Goal: Task Accomplishment & Management: Use online tool/utility

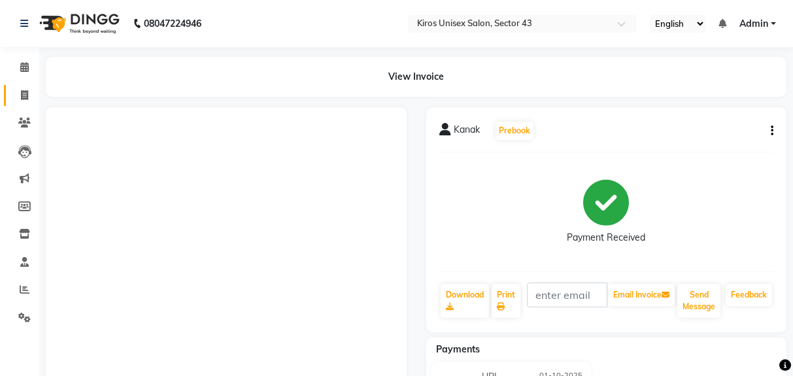
click at [12, 102] on link "Invoice" at bounding box center [19, 96] width 31 height 22
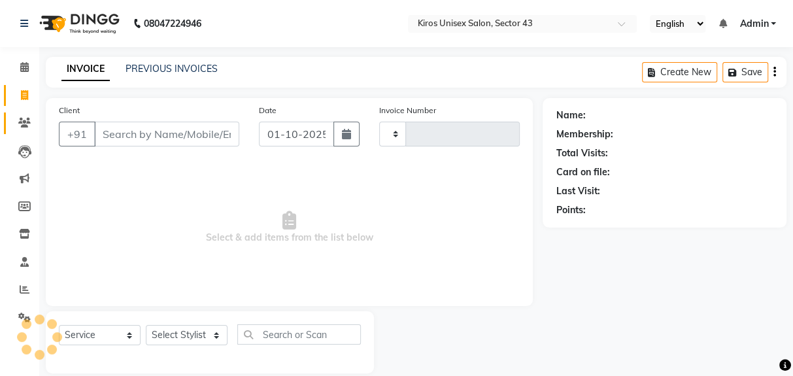
click at [25, 116] on span at bounding box center [24, 123] width 23 height 15
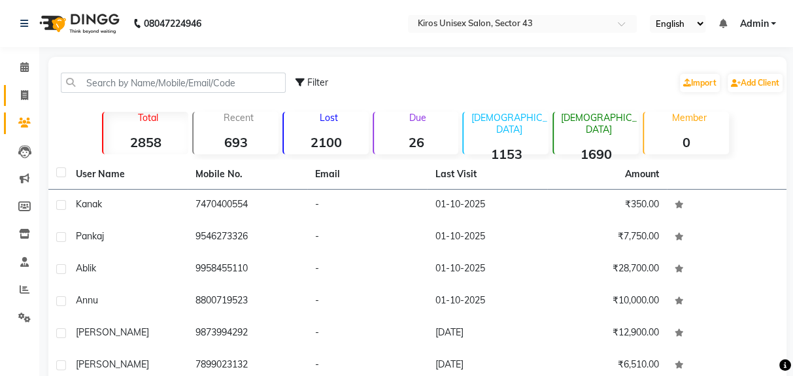
click at [31, 105] on link "Invoice" at bounding box center [19, 96] width 31 height 22
select select "service"
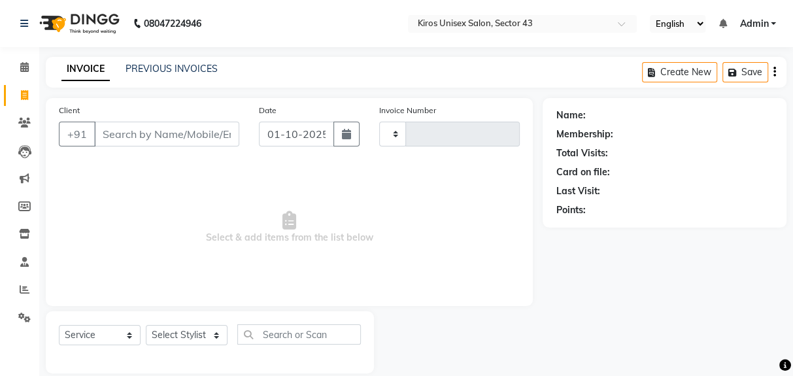
scroll to position [16, 0]
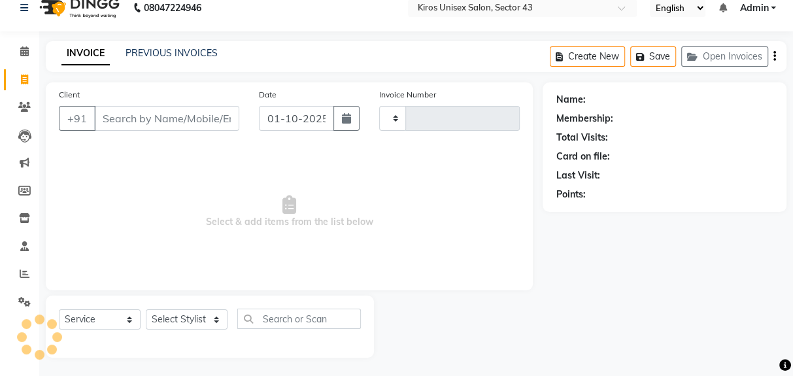
type input "4244"
select select "5694"
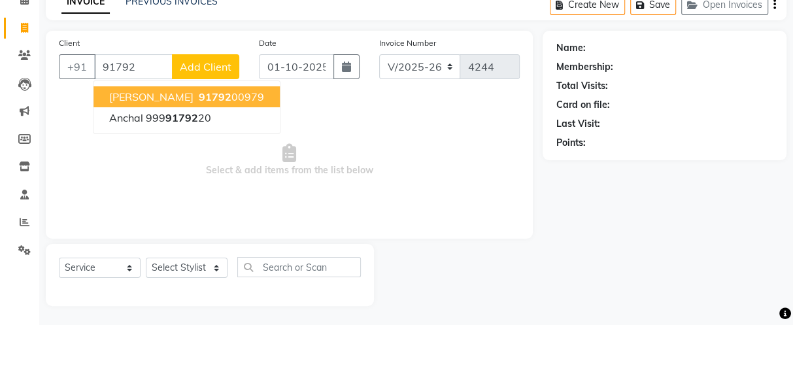
click at [199, 151] on span "91792" at bounding box center [215, 148] width 33 height 13
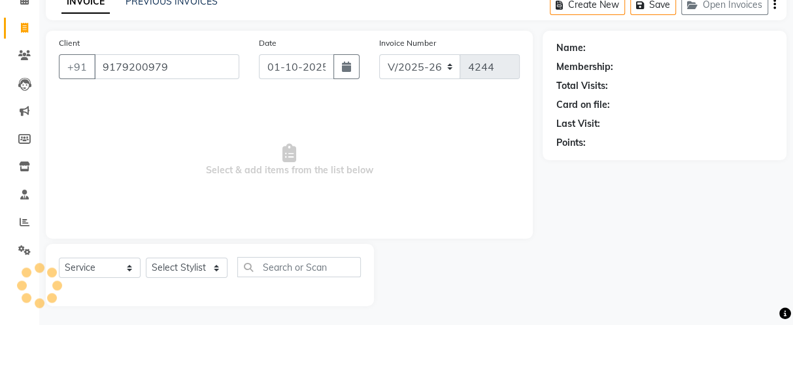
type input "9179200979"
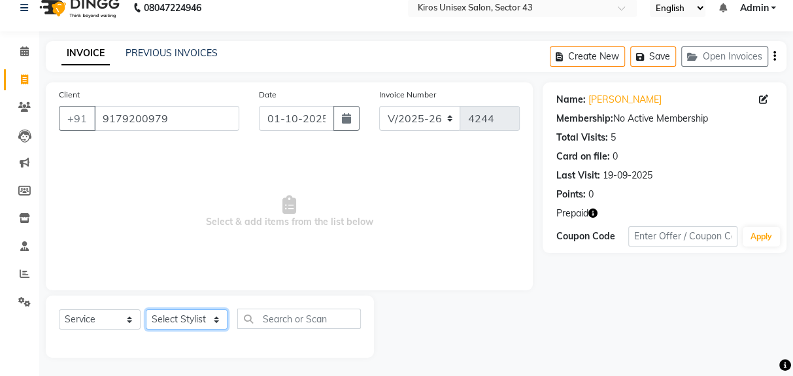
click at [186, 328] on select "Select Stylist [PERSON_NAME] [PERSON_NAME] Jeet Lalit Lamu [PERSON_NAME] [PERSO…" at bounding box center [187, 319] width 82 height 20
select select "39650"
click at [146, 309] on select "Select Stylist [PERSON_NAME] [PERSON_NAME] Jeet Lalit Lamu [PERSON_NAME] [PERSO…" at bounding box center [187, 319] width 82 height 20
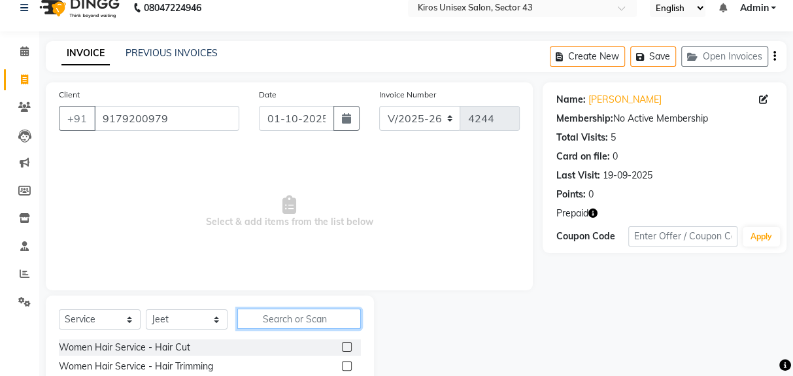
click at [281, 319] on input "text" at bounding box center [299, 319] width 124 height 20
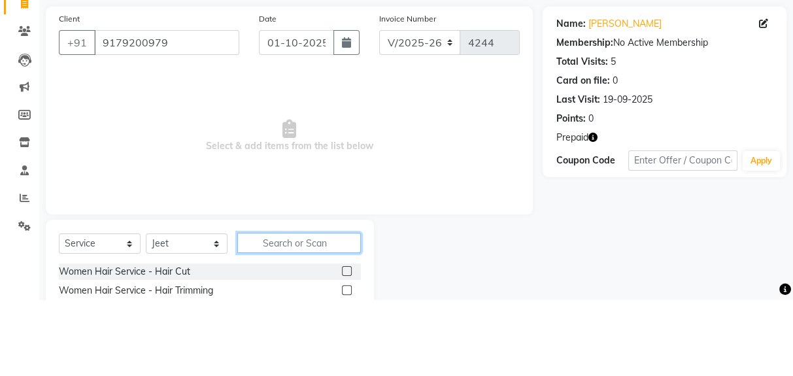
scroll to position [48, 0]
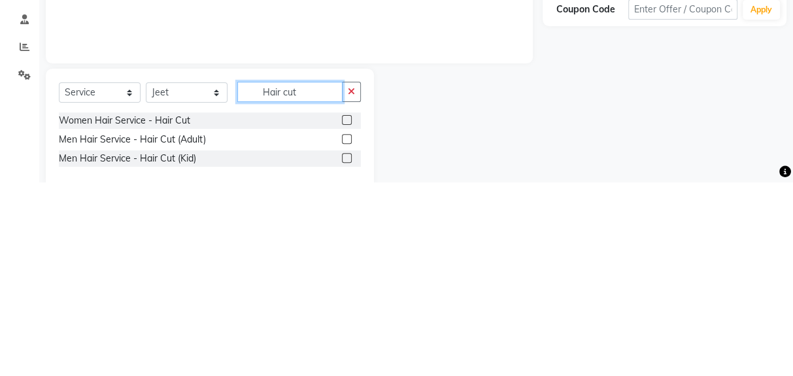
type input "Hair cut"
click at [174, 338] on div "Men Hair Service - Hair Cut (Adult)" at bounding box center [132, 334] width 147 height 14
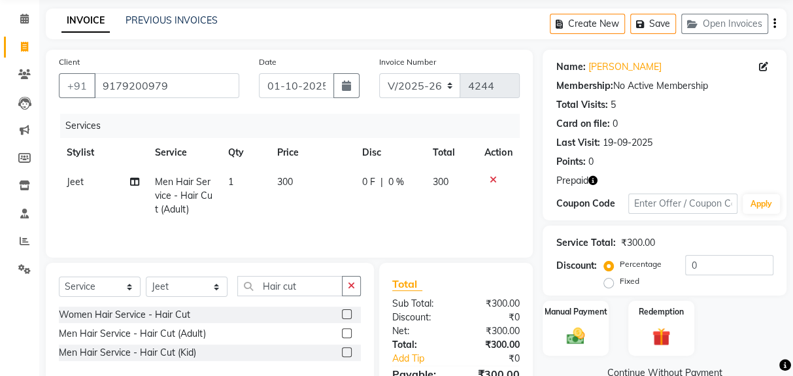
checkbox input "false"
click at [311, 290] on input "Hair cut" at bounding box center [289, 286] width 105 height 20
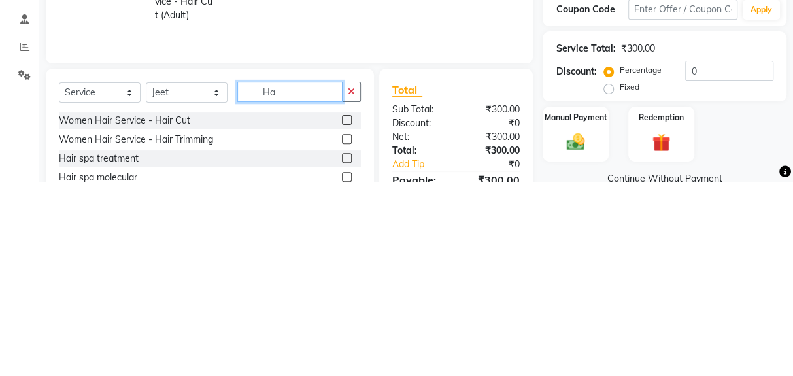
type input "H"
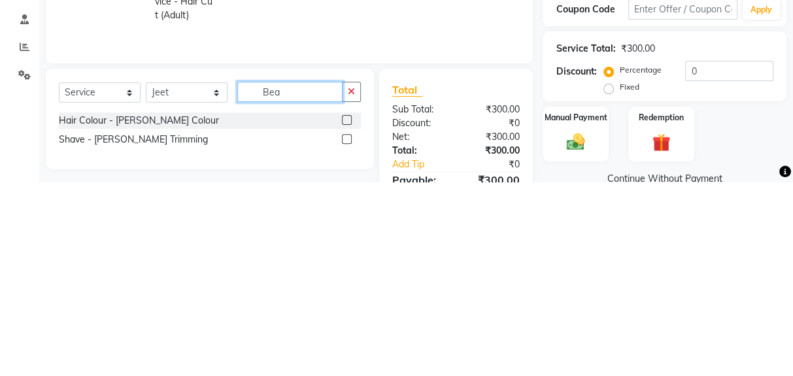
type input "Bea"
click at [148, 336] on div "Shave - [PERSON_NAME] Trimming" at bounding box center [133, 334] width 149 height 14
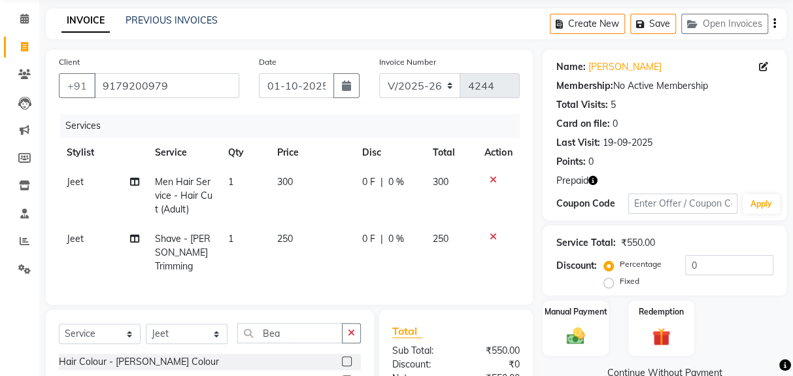
checkbox input "false"
click at [309, 323] on input "Bea" at bounding box center [289, 333] width 105 height 20
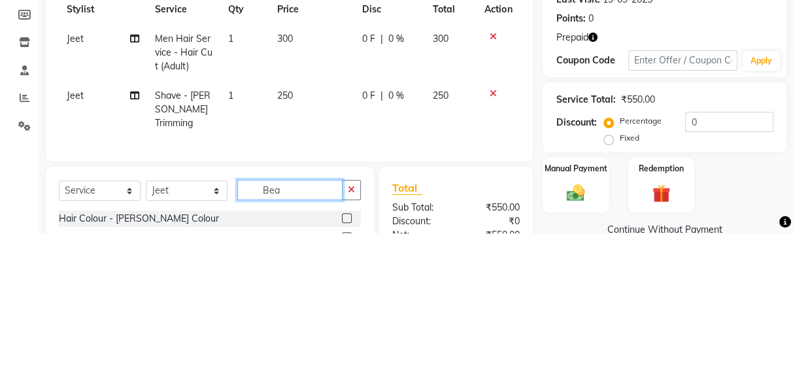
scroll to position [82, 0]
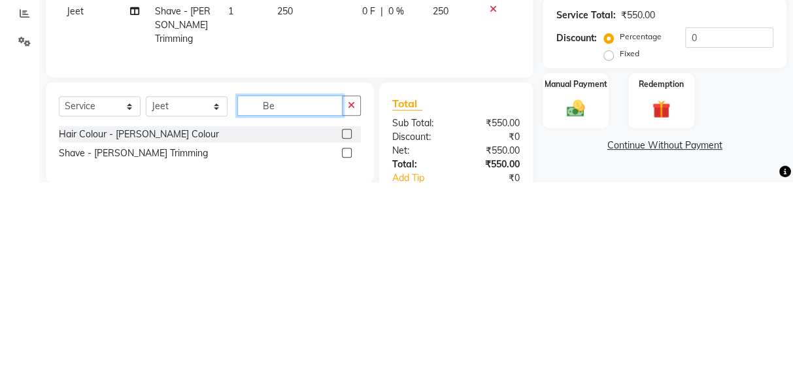
type input "B"
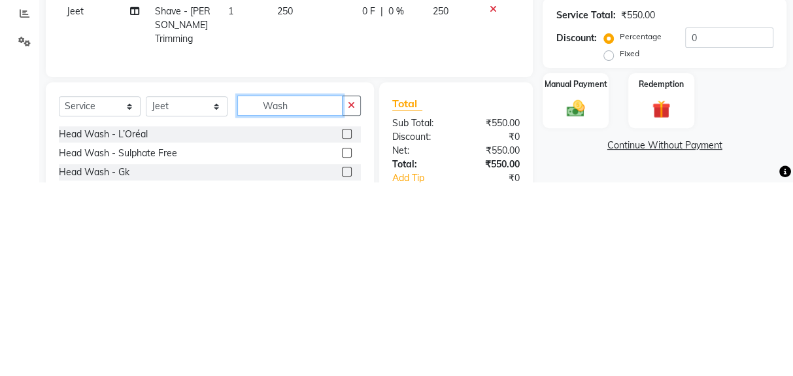
type input "Wash"
click at [135, 322] on div "Head Wash - L’Oréal" at bounding box center [103, 329] width 89 height 14
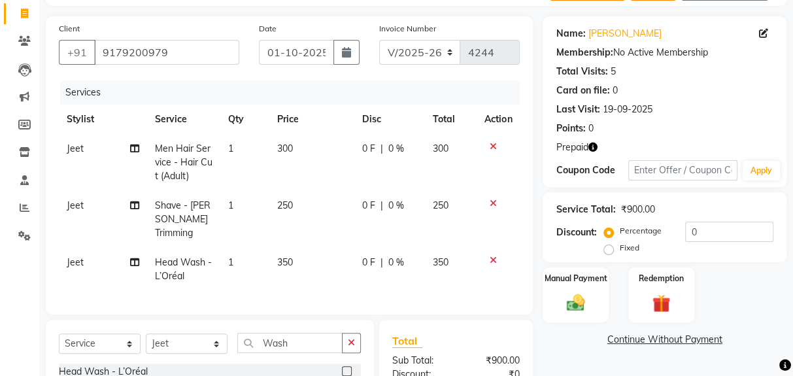
checkbox input "false"
click at [282, 256] on span "350" at bounding box center [285, 262] width 16 height 12
select select "39650"
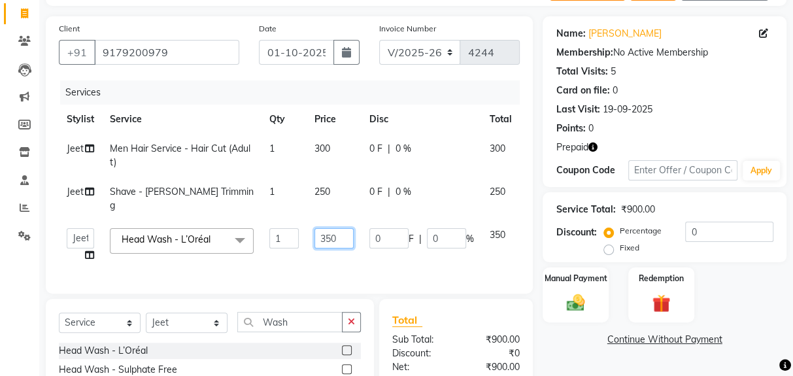
click at [344, 228] on input "350" at bounding box center [334, 238] width 39 height 20
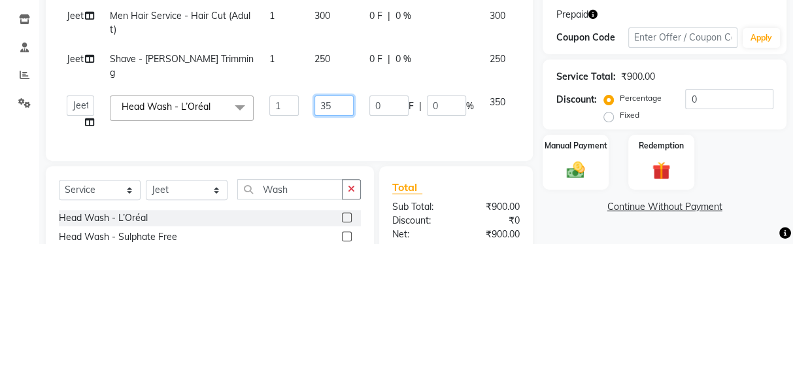
type input "3"
type input "100"
click at [279, 245] on tr "Deepak [PERSON_NAME] [PERSON_NAME] Jeet Lalit Lamu [PERSON_NAME] [PERSON_NAME] …" at bounding box center [311, 245] width 504 height 50
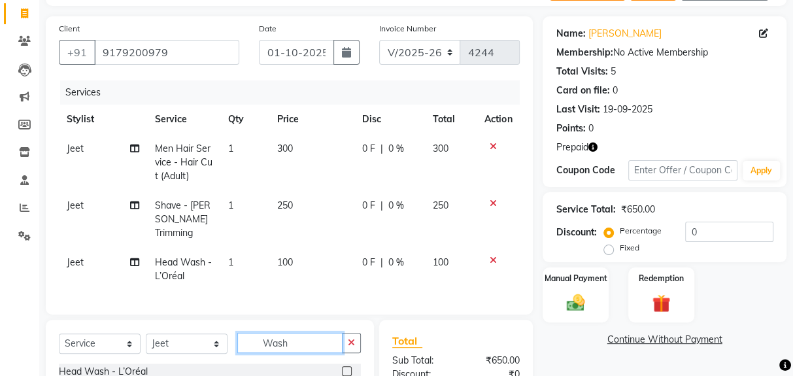
click at [298, 333] on input "Wash" at bounding box center [289, 343] width 105 height 20
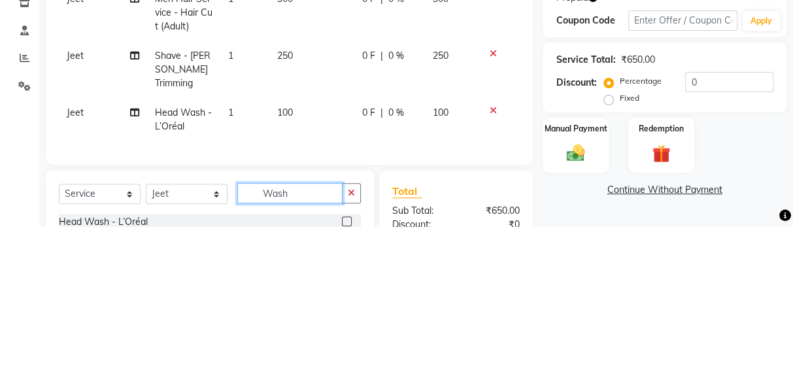
scroll to position [125, 0]
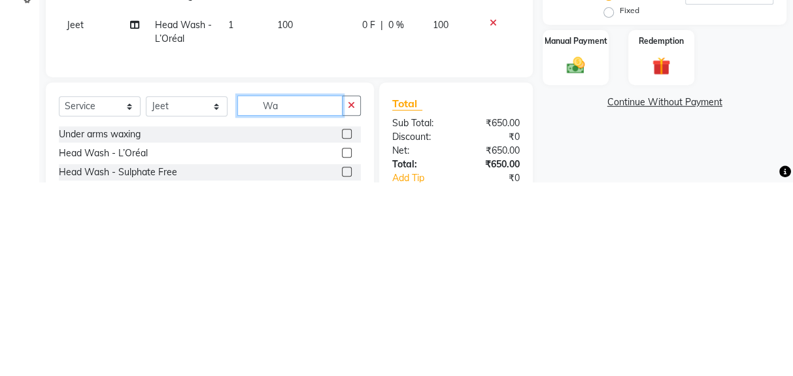
type input "W"
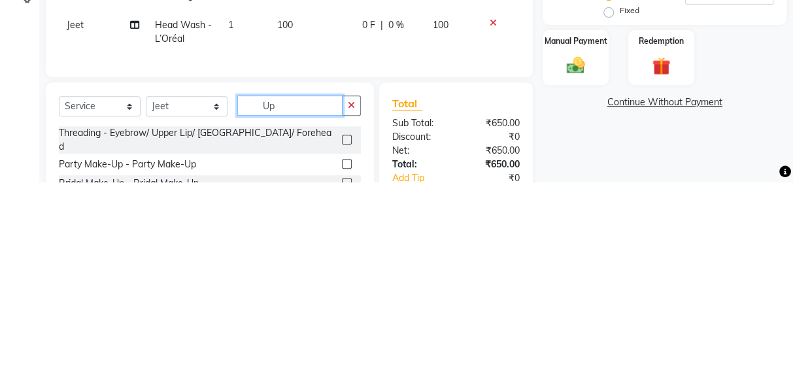
type input "Up"
click at [210, 320] on div "Threading - Eyebrow/ Upper Lip/ [GEOGRAPHIC_DATA]/ Forehead" at bounding box center [198, 333] width 278 height 27
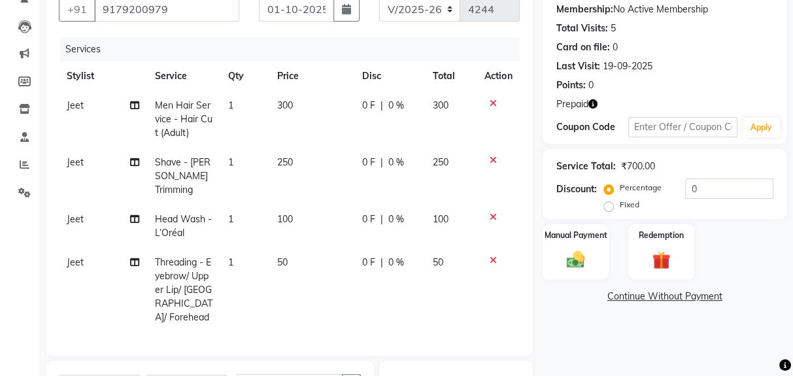
checkbox input "false"
click at [283, 256] on span "50" at bounding box center [282, 262] width 10 height 12
select select "39650"
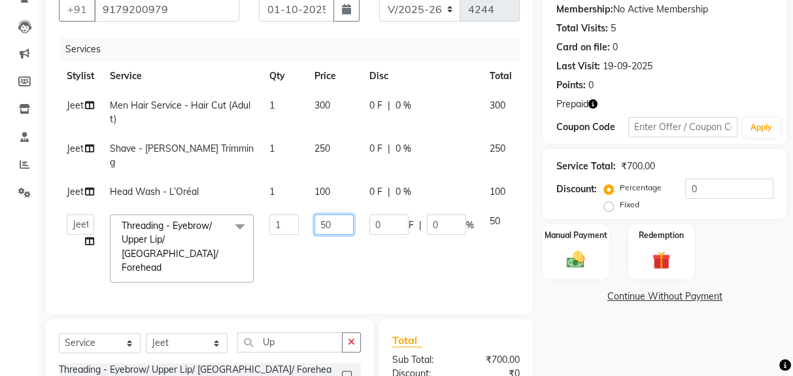
click at [338, 215] on input "50" at bounding box center [334, 225] width 39 height 20
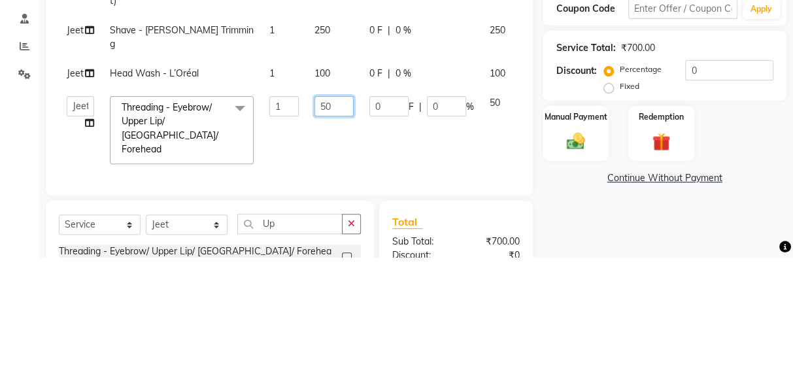
type input "5"
type input "120"
click at [305, 244] on tr "Deepak [PERSON_NAME] [PERSON_NAME] Jeet Lalit Lamu [PERSON_NAME] [PERSON_NAME] …" at bounding box center [311, 249] width 504 height 84
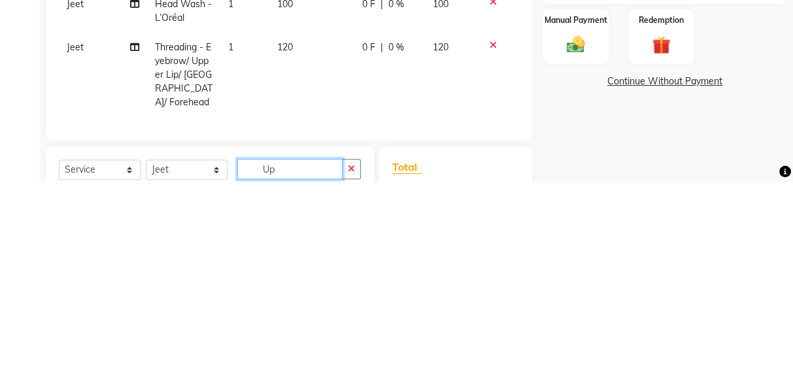
scroll to position [196, 0]
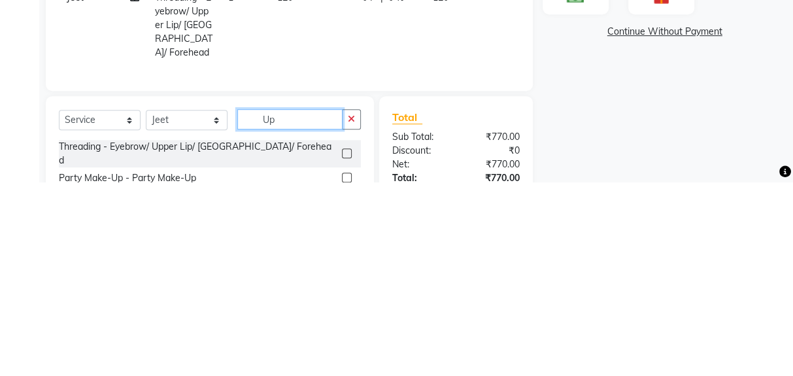
type input "U"
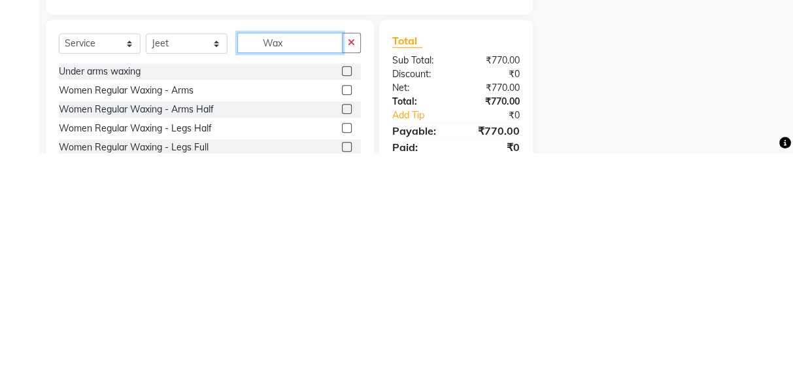
type input "Wax"
click at [185, 363] on div "Women Regular Waxing - Legs Full" at bounding box center [134, 370] width 150 height 14
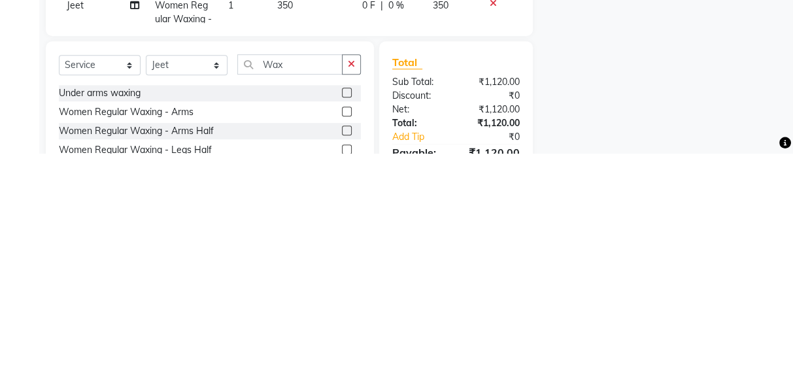
scroll to position [244, 0]
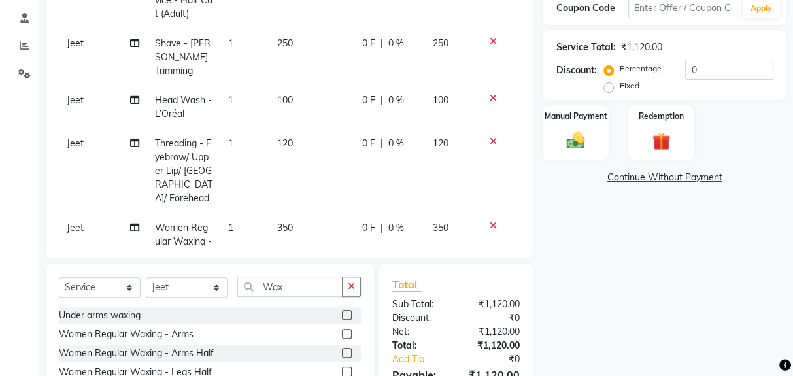
checkbox input "false"
click at [290, 222] on span "350" at bounding box center [285, 228] width 16 height 12
select select "39650"
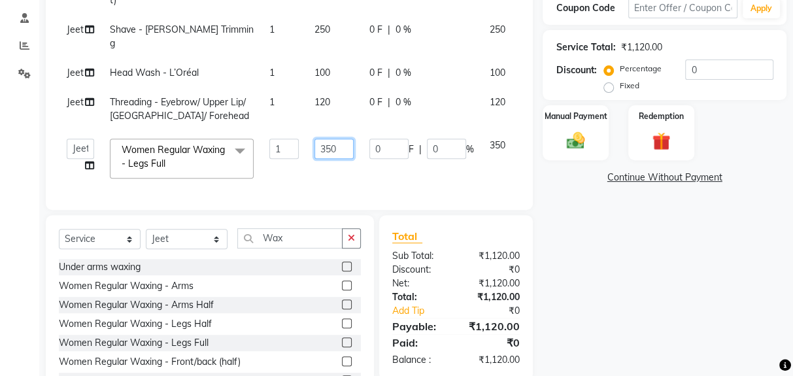
click at [339, 139] on input "350" at bounding box center [334, 149] width 39 height 20
type input "3"
type input "1200"
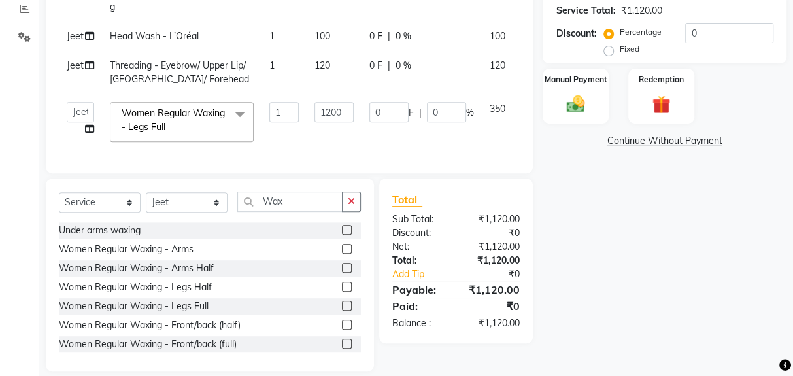
click at [612, 311] on div "Name: [PERSON_NAME] Membership: No Active Membership Total Visits: 5 Card on fi…" at bounding box center [670, 95] width 254 height 554
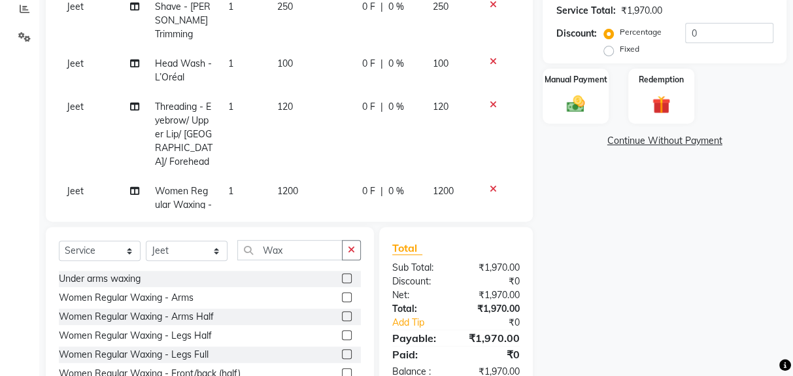
click at [70, 177] on td "Jeet" at bounding box center [103, 205] width 88 height 57
select select "39650"
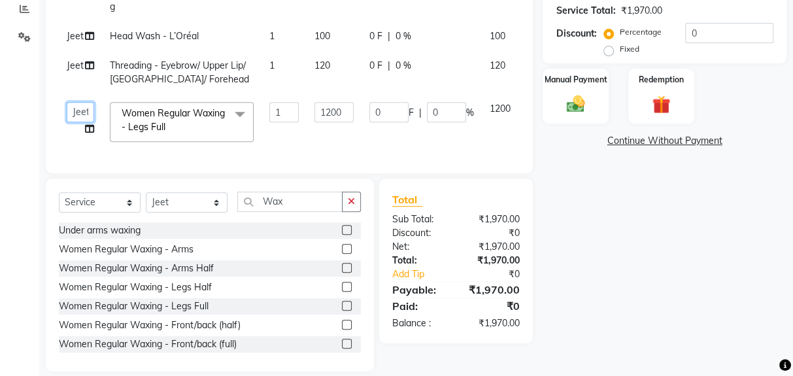
click at [77, 105] on select "[PERSON_NAME] [PERSON_NAME] Jeet Lalit Lamu [PERSON_NAME] [PERSON_NAME] [PERSON…" at bounding box center [80, 112] width 27 height 20
select select "39653"
click at [85, 61] on icon at bounding box center [89, 65] width 9 height 9
select select "39650"
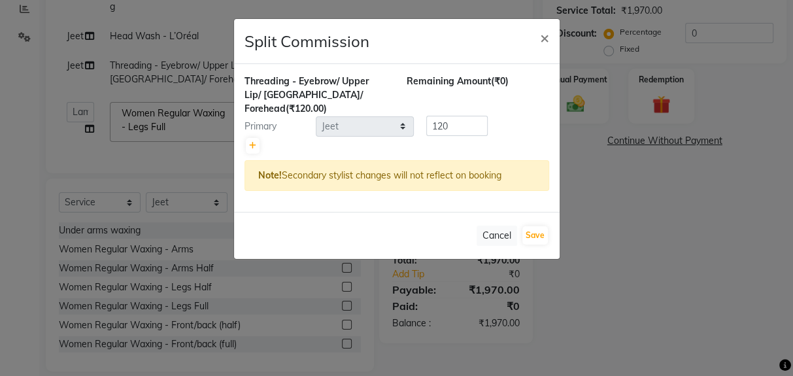
click at [714, 297] on ngb-modal-window "Split Commission × Threading - Eyebrow/ Upper Lip/ Chin/ Forehead (₹120.00) Rem…" at bounding box center [396, 188] width 793 height 376
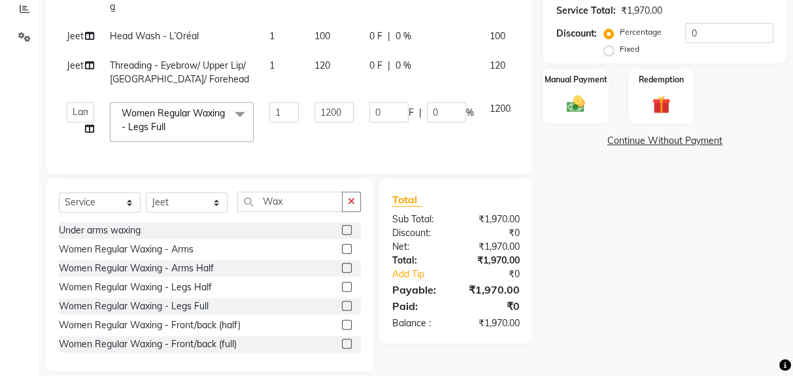
click at [71, 58] on td "Jeet" at bounding box center [80, 72] width 43 height 43
select select "39650"
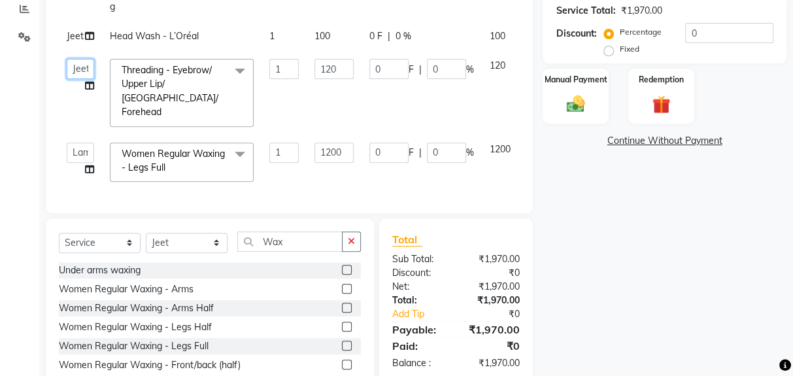
click at [77, 61] on select "[PERSON_NAME] [PERSON_NAME] Jeet Lalit Lamu [PERSON_NAME] [PERSON_NAME] [PERSON…" at bounding box center [80, 69] width 27 height 20
select select "39653"
click at [681, 333] on div "Name: [PERSON_NAME] Membership: No Active Membership Total Visits: 5 Card on fi…" at bounding box center [670, 115] width 254 height 594
click at [587, 357] on div "Name: [PERSON_NAME] Membership: No Active Membership Total Visits: 5 Card on fi…" at bounding box center [670, 115] width 254 height 594
click at [646, 116] on div "Redemption" at bounding box center [662, 97] width 66 height 56
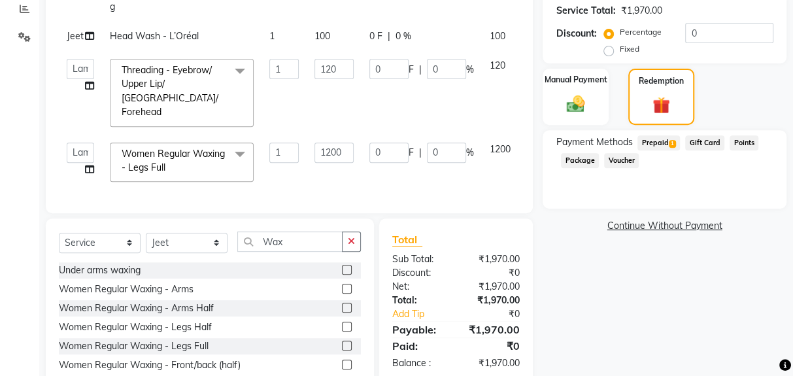
click at [655, 140] on span "Prepaid 1" at bounding box center [659, 142] width 43 height 15
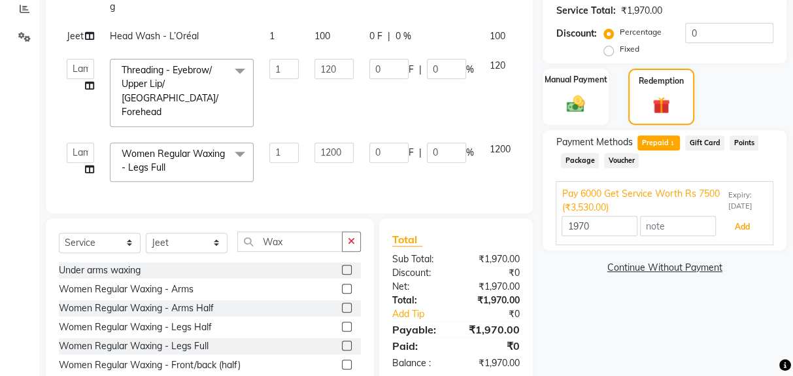
click at [732, 224] on button "Add" at bounding box center [743, 227] width 48 height 22
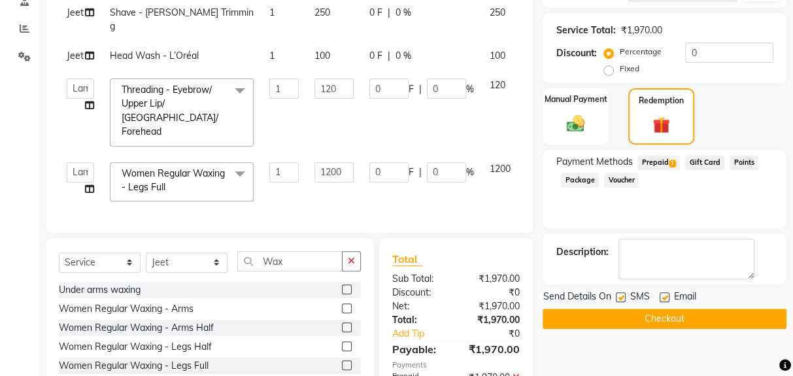
scroll to position [262, 0]
click at [646, 324] on button "Checkout" at bounding box center [665, 318] width 244 height 20
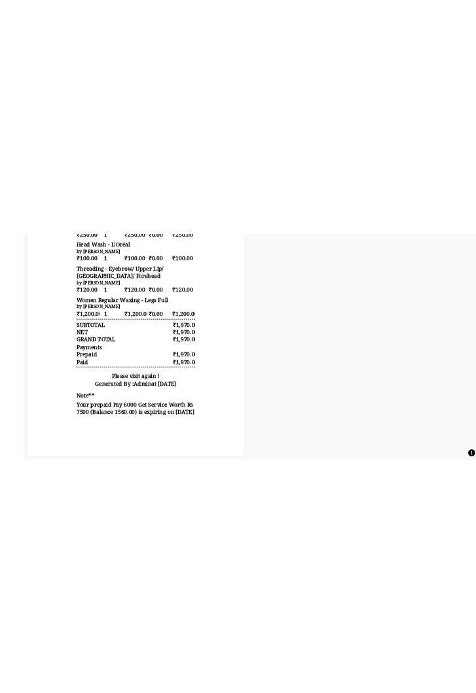
scroll to position [218, 0]
